Goal: Navigation & Orientation: Find specific page/section

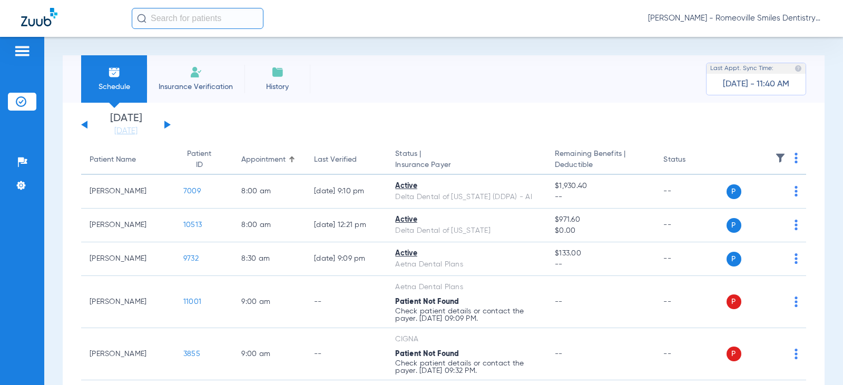
click at [198, 83] on span "Insurance Verification" at bounding box center [196, 87] width 82 height 11
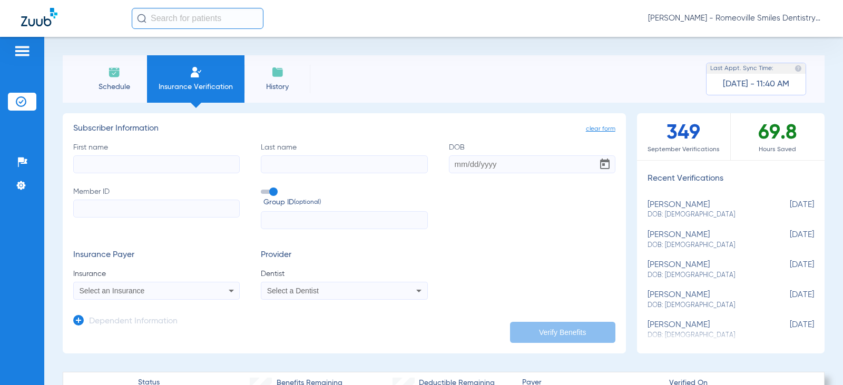
click at [285, 76] on li "History" at bounding box center [277, 78] width 66 height 47
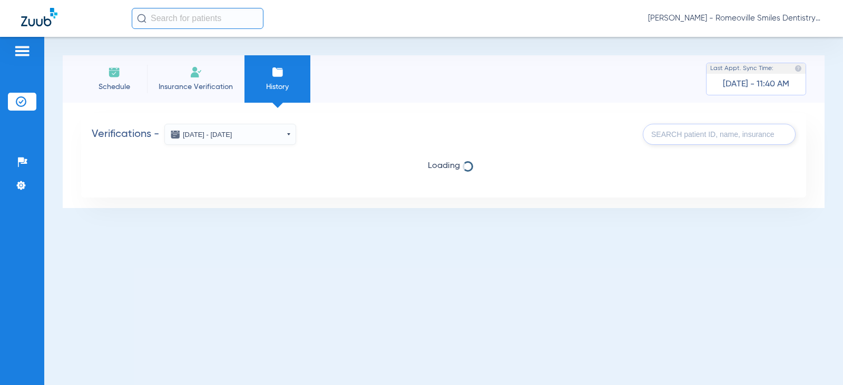
click at [26, 52] on img at bounding box center [22, 51] width 17 height 13
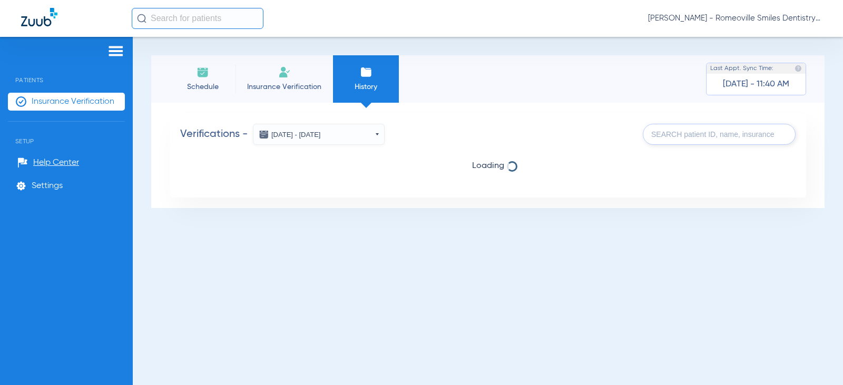
click at [18, 18] on div "[PERSON_NAME] - Romeoville Smiles Dentistry" at bounding box center [421, 18] width 843 height 37
click at [32, 17] on img at bounding box center [39, 17] width 36 height 18
